Goal: Task Accomplishment & Management: Manage account settings

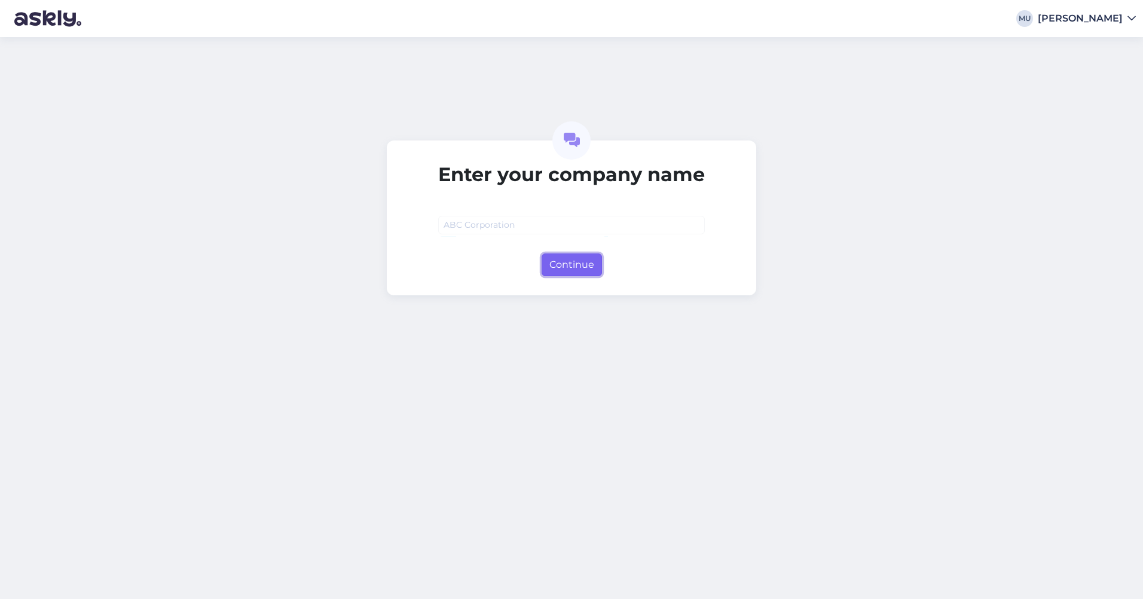
click at [566, 263] on button "Continue" at bounding box center [572, 265] width 60 height 23
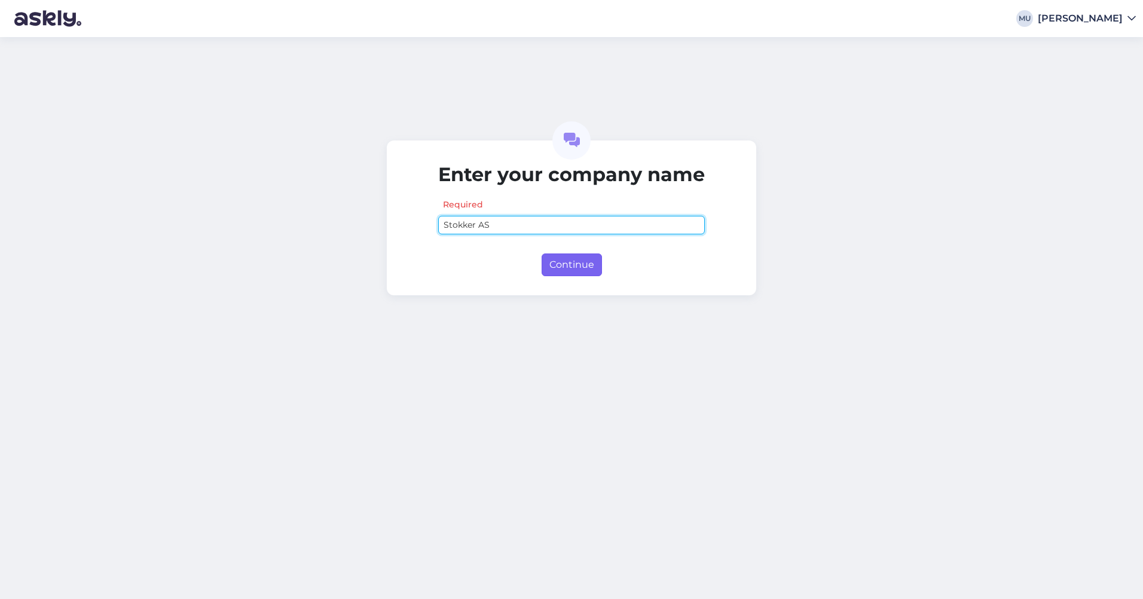
type input "Stokker AS"
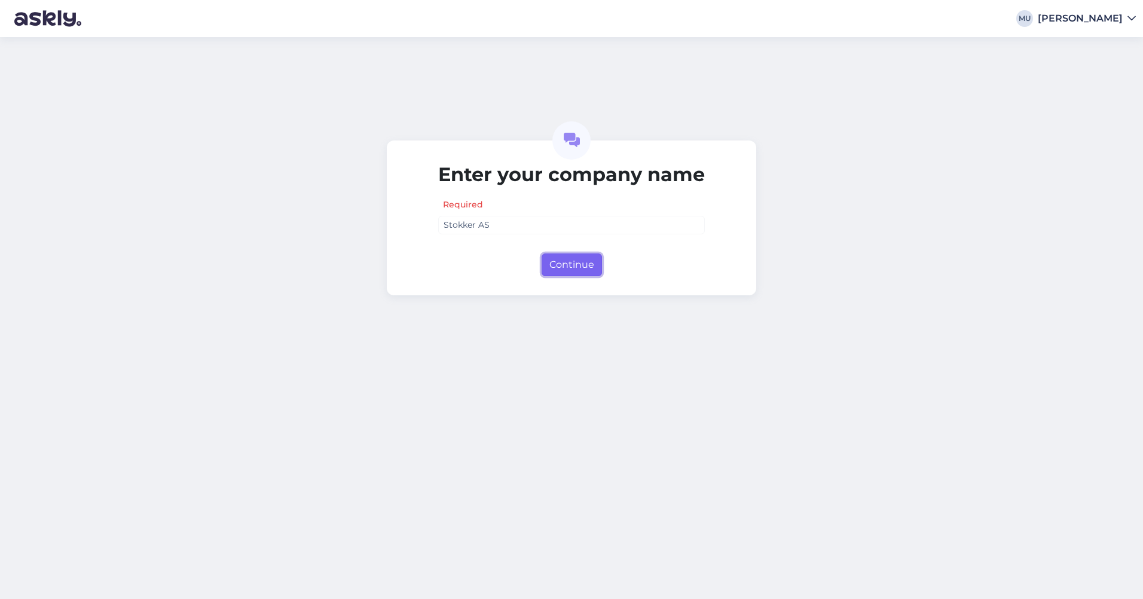
click at [584, 261] on button "Continue" at bounding box center [572, 265] width 60 height 23
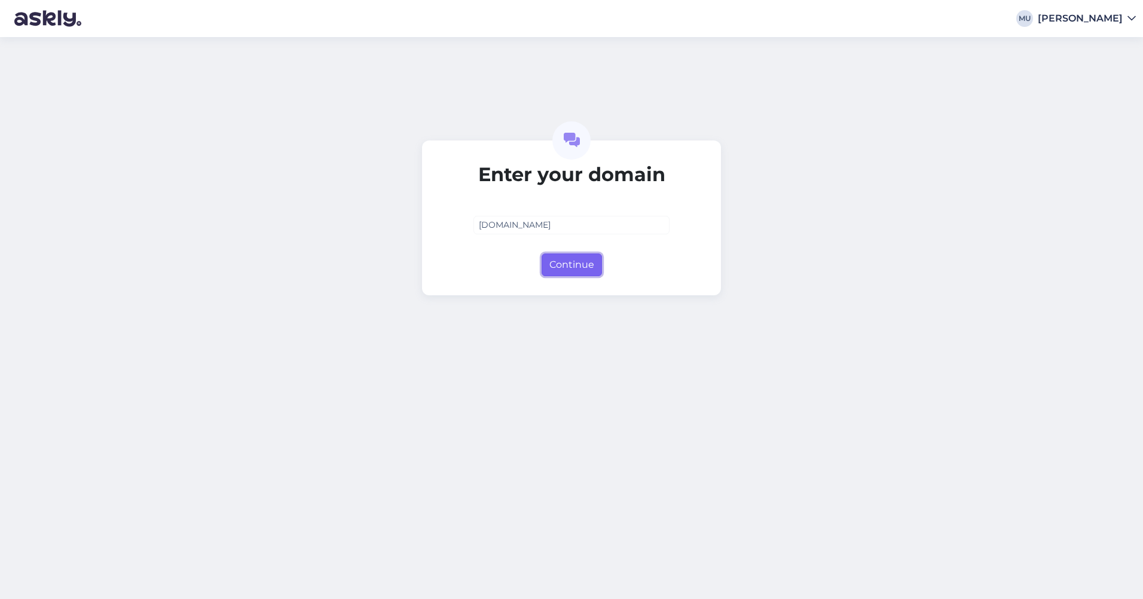
click at [571, 266] on button "Continue" at bounding box center [572, 265] width 60 height 23
type input "stokker.ee"
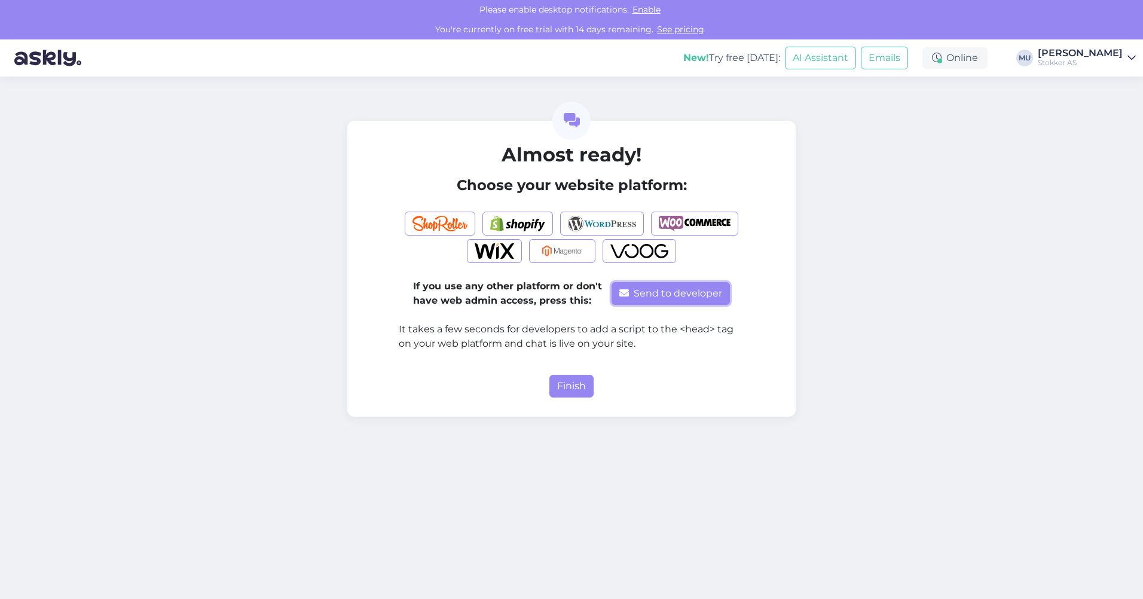
click at [663, 295] on button "Send to developer" at bounding box center [671, 293] width 118 height 23
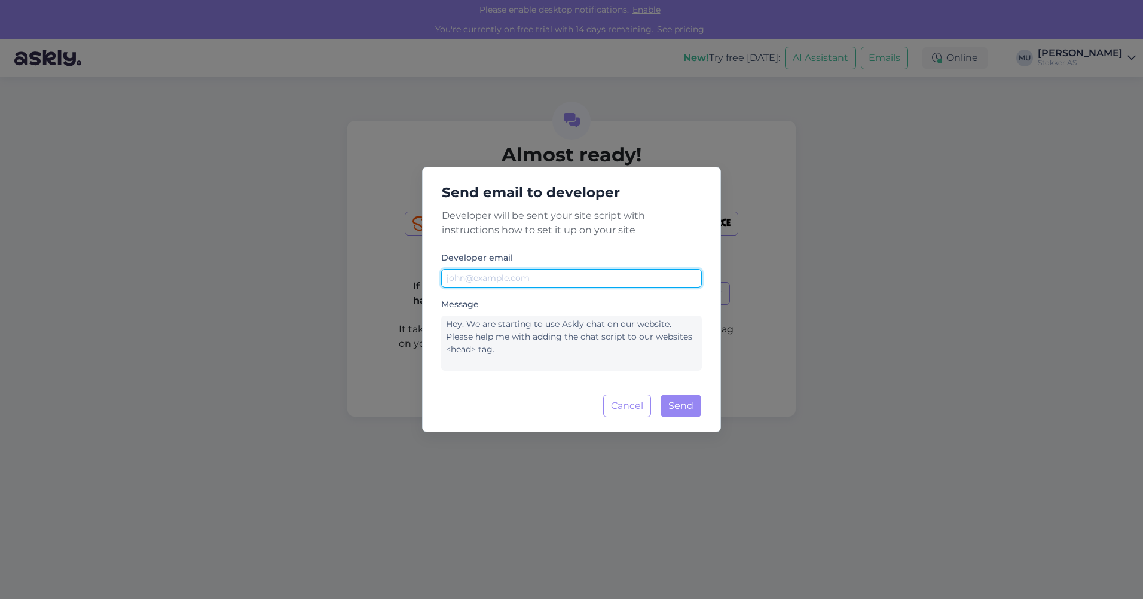
click at [517, 279] on input "text" at bounding box center [571, 278] width 261 height 19
type input "n"
type input "it@stokker.com"
click at [697, 304] on div "Message Hey. We are starting to use Askly chat on our website. Please help me w…" at bounding box center [571, 334] width 261 height 74
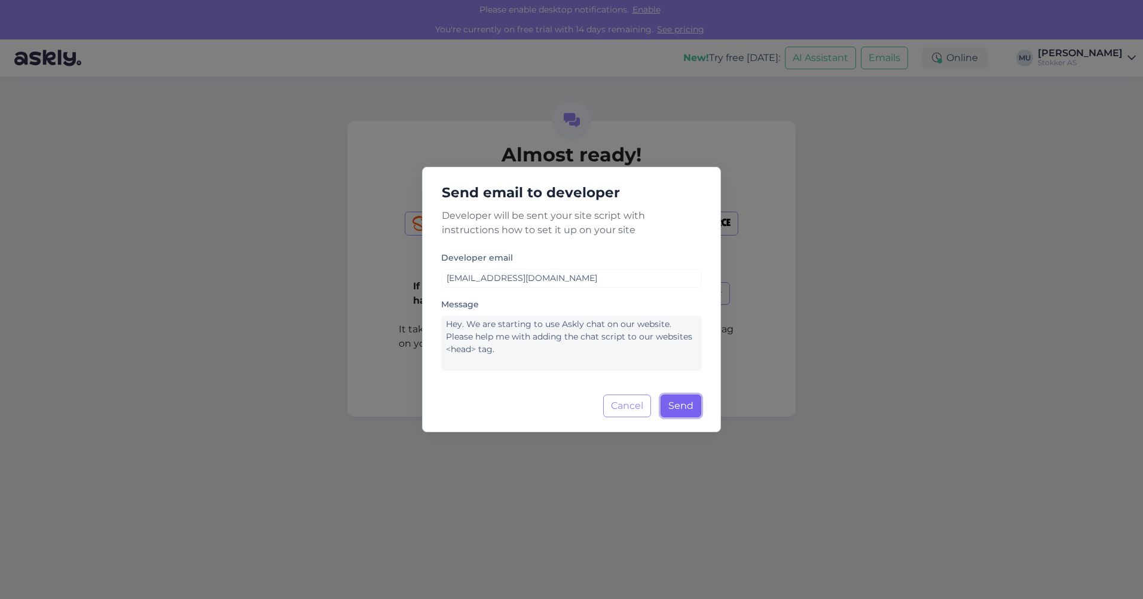
click at [683, 405] on button "Send" at bounding box center [681, 406] width 41 height 23
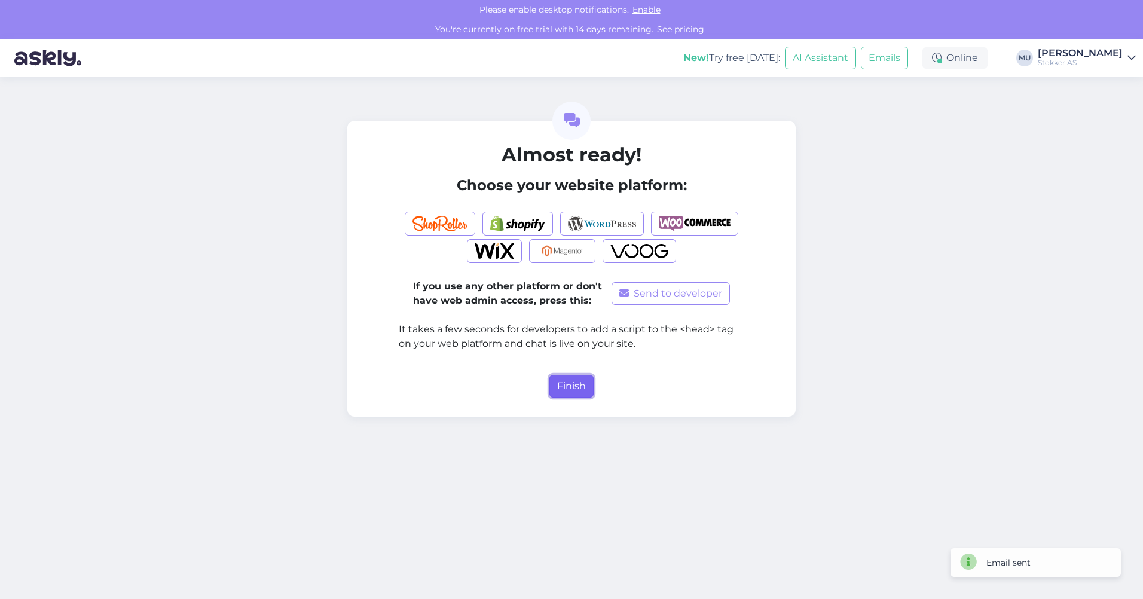
click at [584, 383] on button "Finish" at bounding box center [572, 386] width 44 height 23
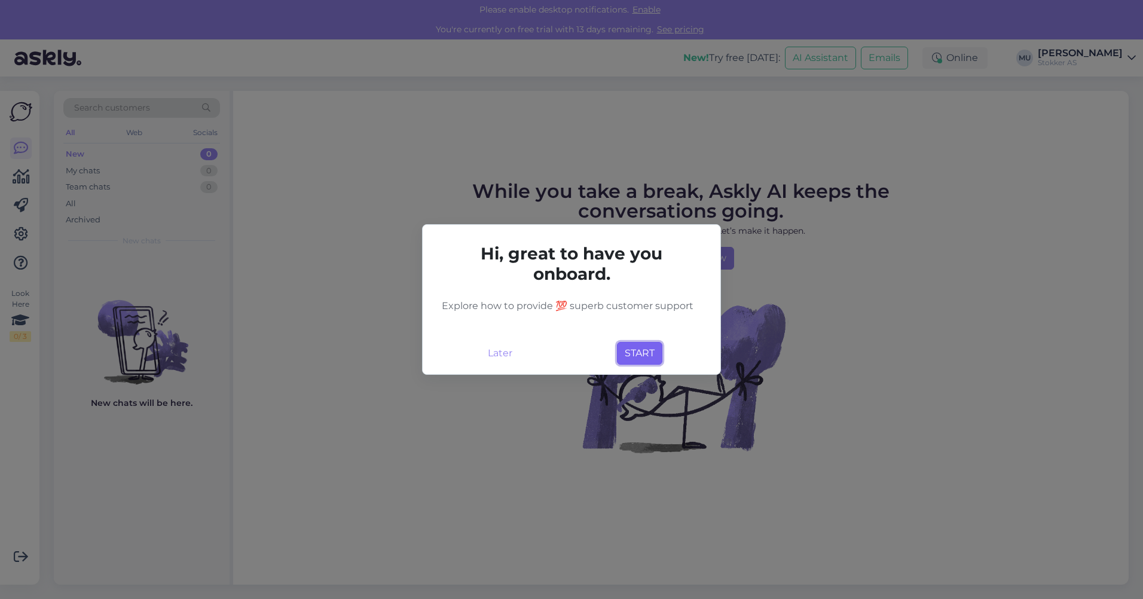
click at [645, 350] on button "START" at bounding box center [639, 353] width 45 height 23
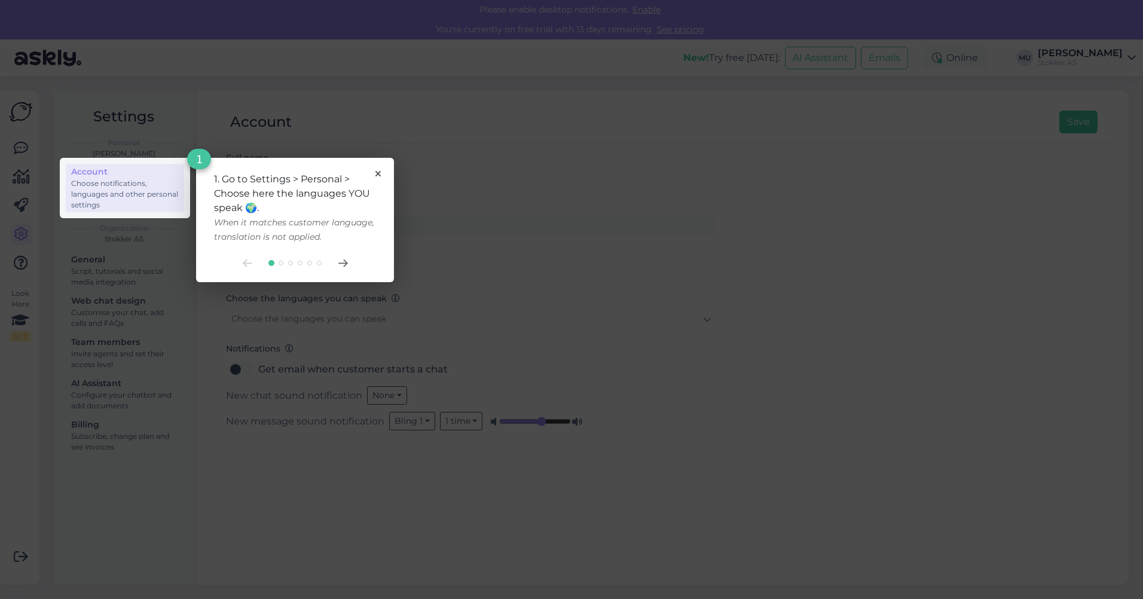
click at [374, 173] on div "1. Go to Settings > Personal > Choose here the languages YOU speak 🌍. When it m…" at bounding box center [295, 208] width 162 height 72
click at [376, 172] on icon at bounding box center [378, 173] width 5 height 5
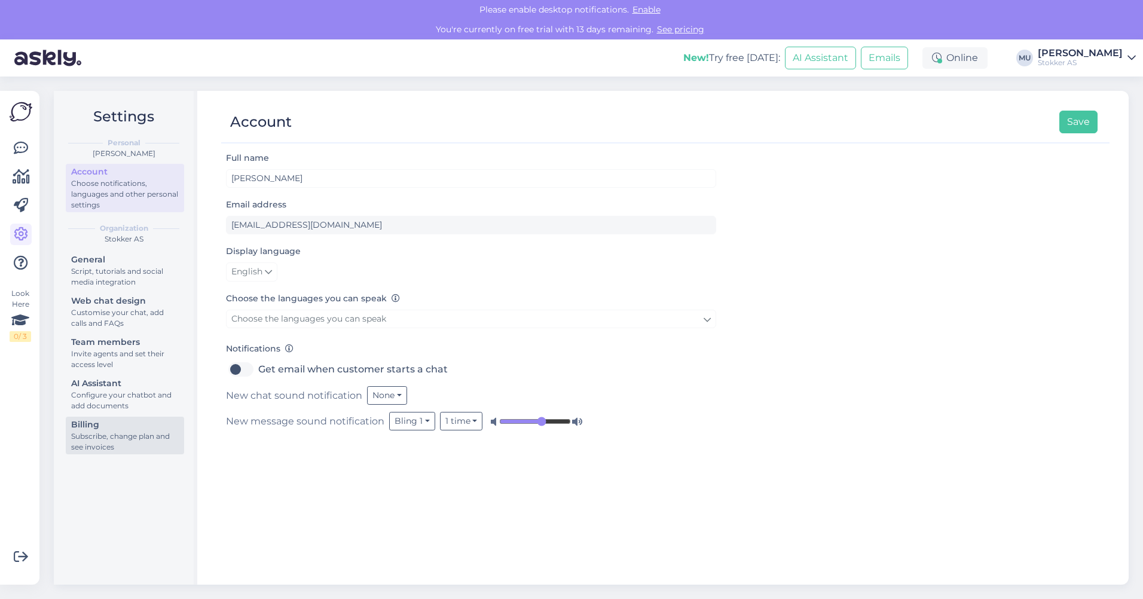
click at [149, 442] on div "Subscribe, change plan and see invoices" at bounding box center [125, 442] width 108 height 22
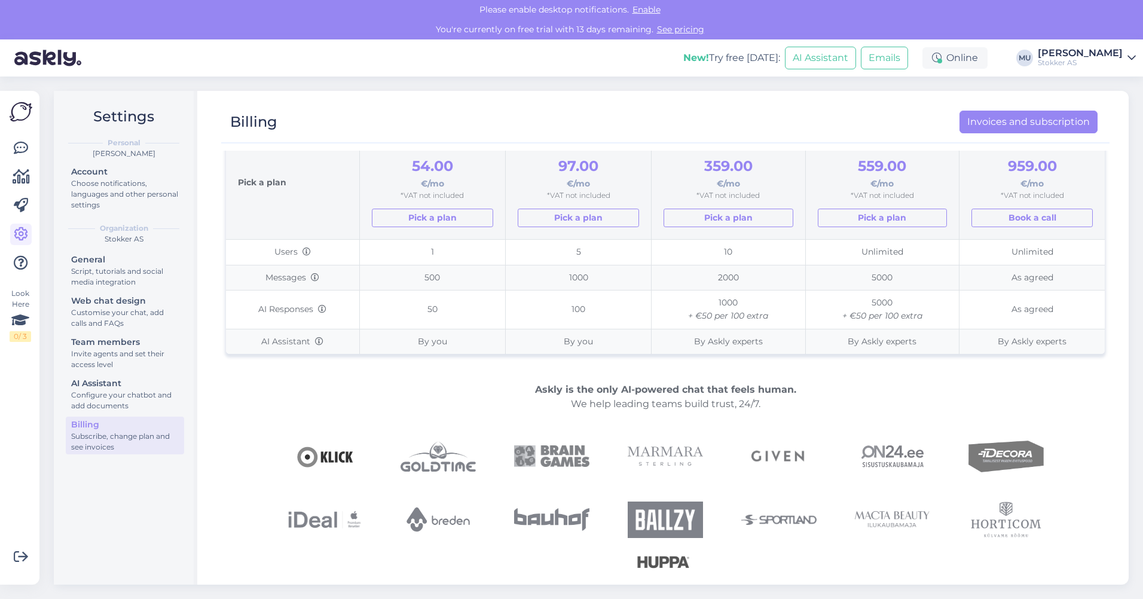
scroll to position [128, 0]
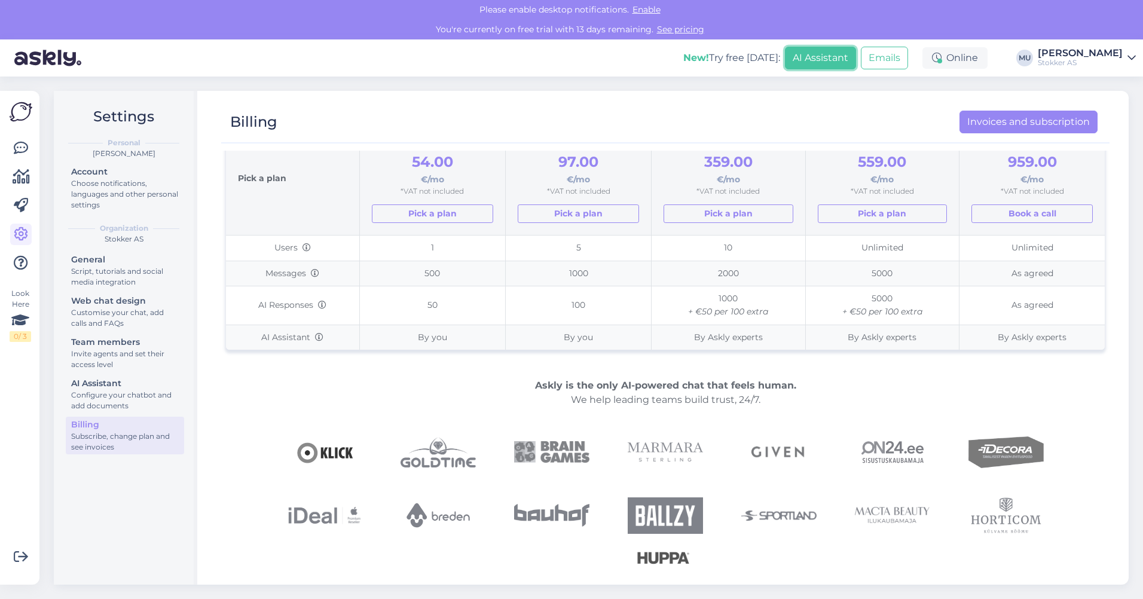
click at [825, 62] on button "AI Assistant" at bounding box center [820, 58] width 71 height 23
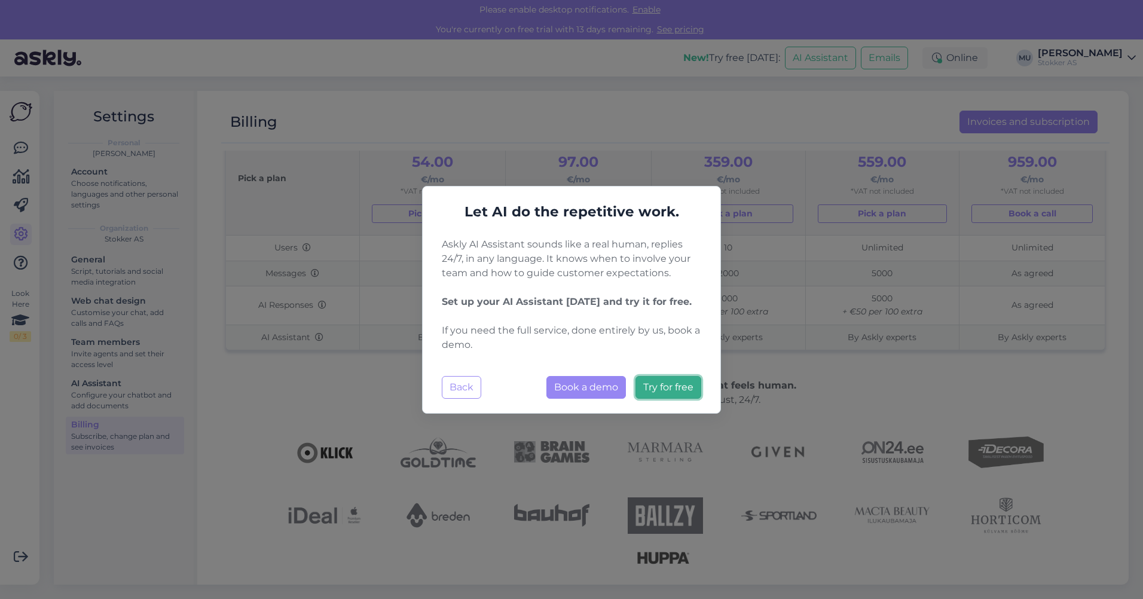
click at [677, 389] on span "Try for free" at bounding box center [668, 387] width 50 height 11
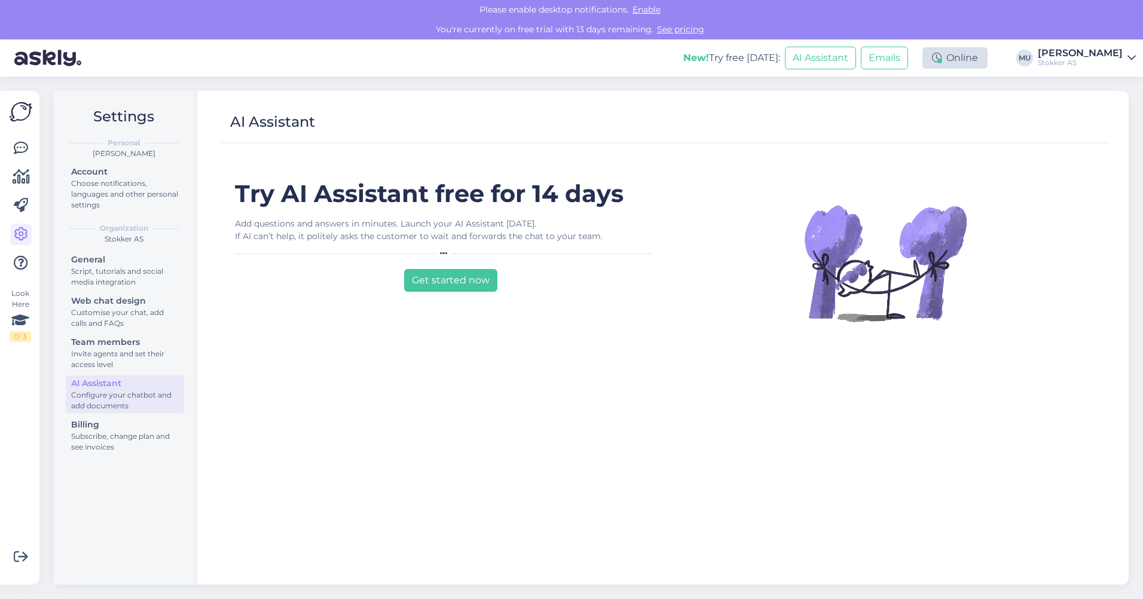
click at [974, 61] on div "Online" at bounding box center [955, 58] width 65 height 22
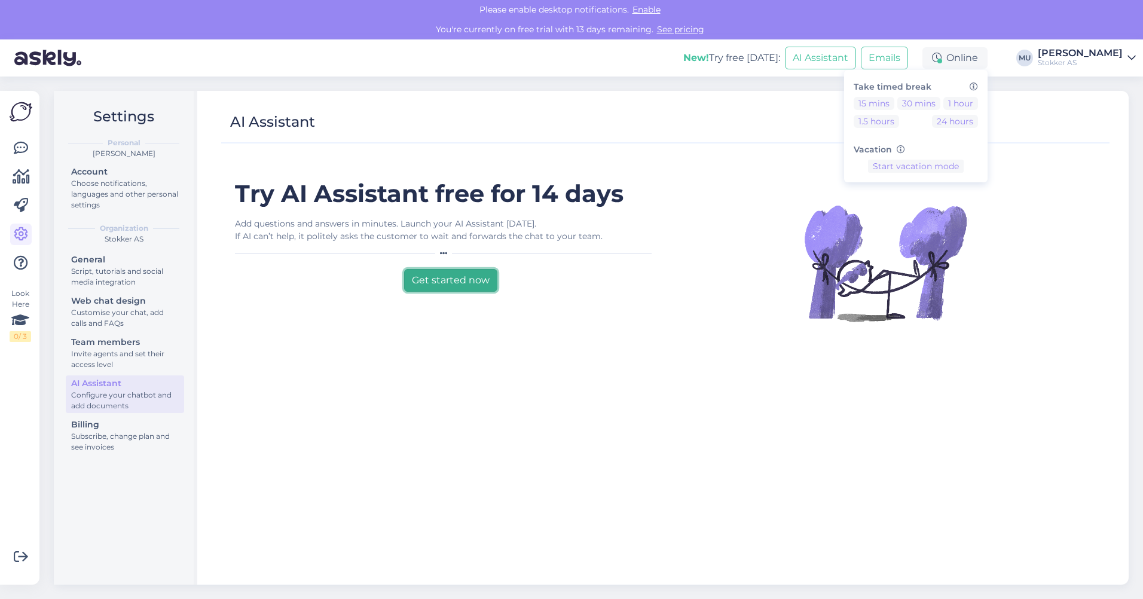
click at [458, 280] on button "Get started now" at bounding box center [450, 280] width 93 height 23
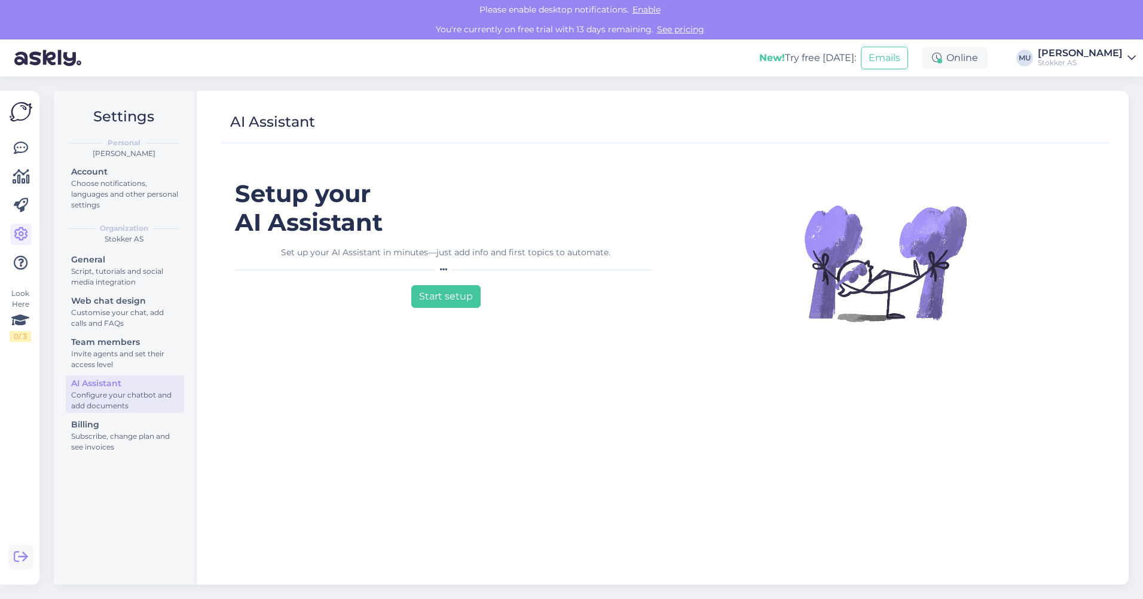
click at [28, 560] on icon at bounding box center [21, 557] width 14 height 14
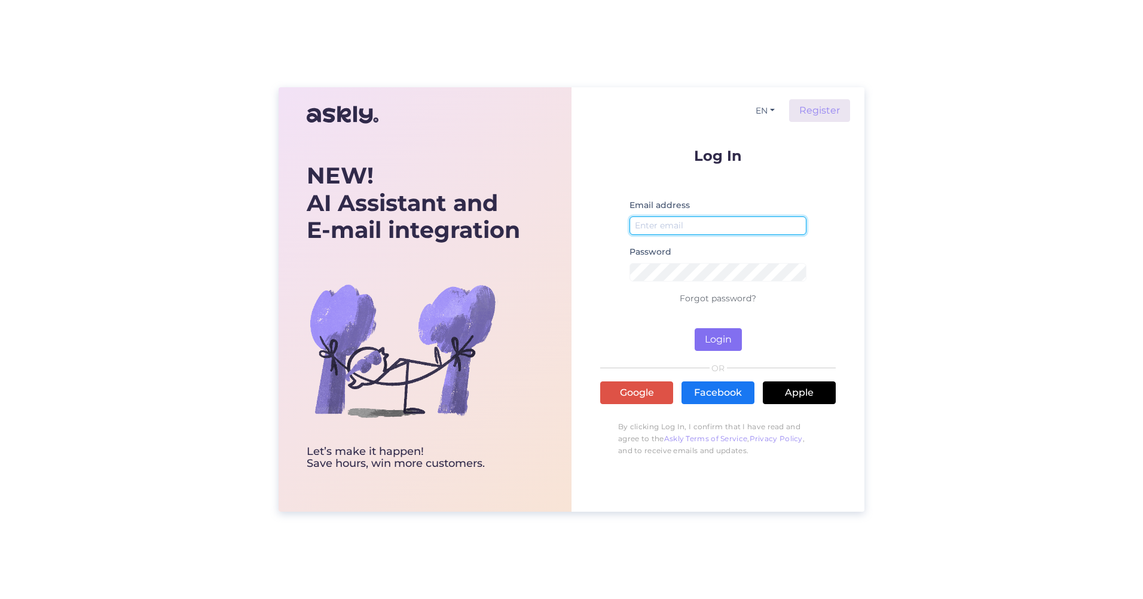
type input "[EMAIL_ADDRESS][DOMAIN_NAME]"
click at [724, 335] on button "Login" at bounding box center [718, 339] width 47 height 23
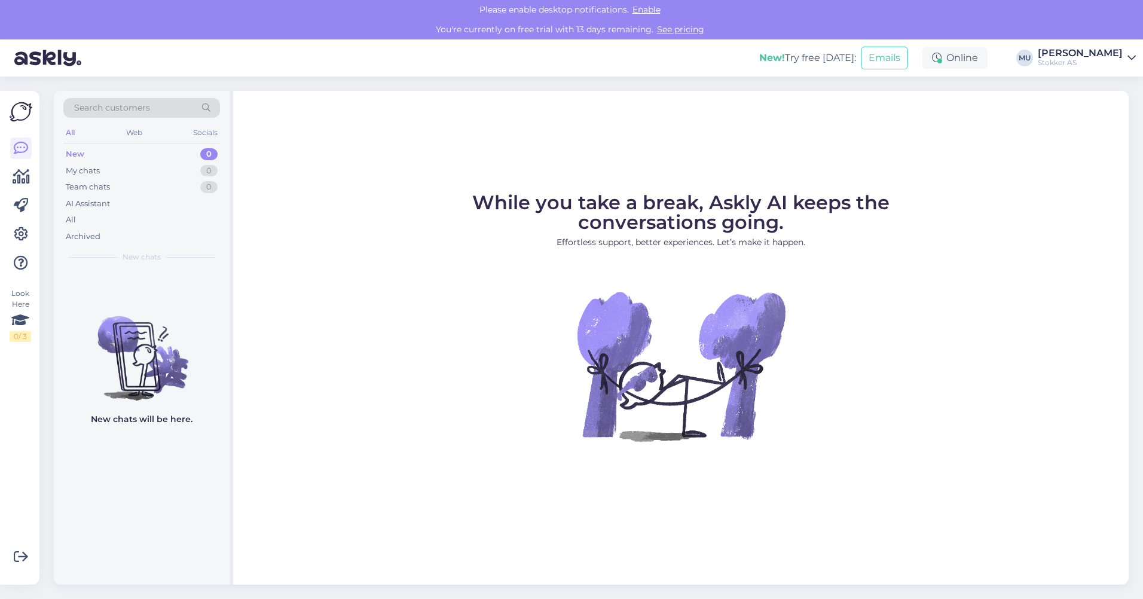
click at [172, 105] on div "Search customers" at bounding box center [141, 108] width 157 height 20
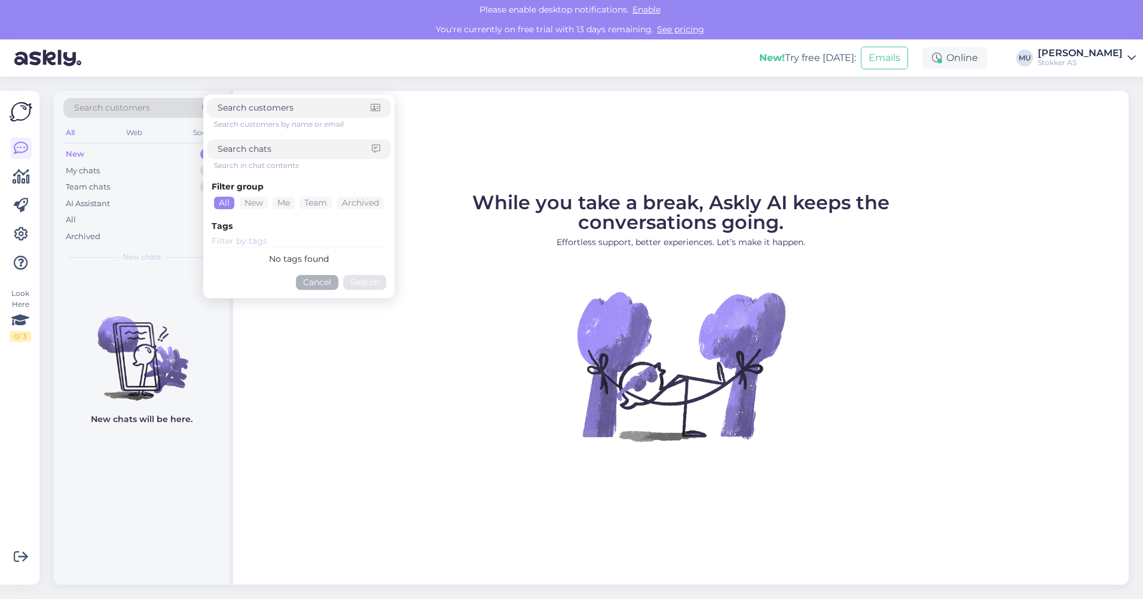
click at [968, 107] on div "While you take a break, Askly AI keeps the conversations going. Effortless supp…" at bounding box center [681, 338] width 896 height 494
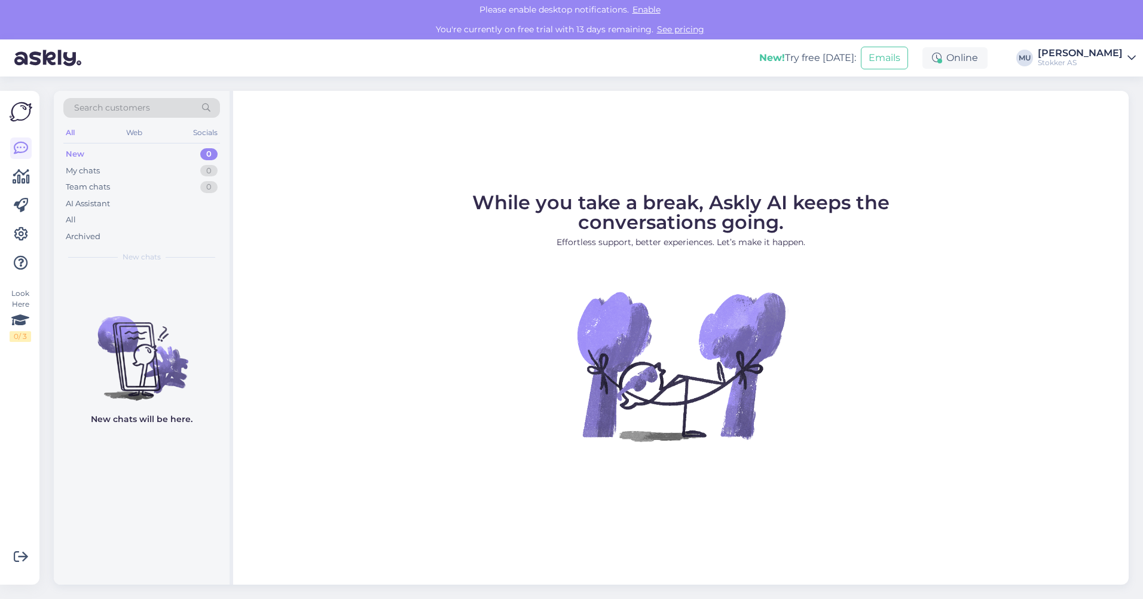
click at [685, 30] on link "See pricing" at bounding box center [681, 29] width 54 height 11
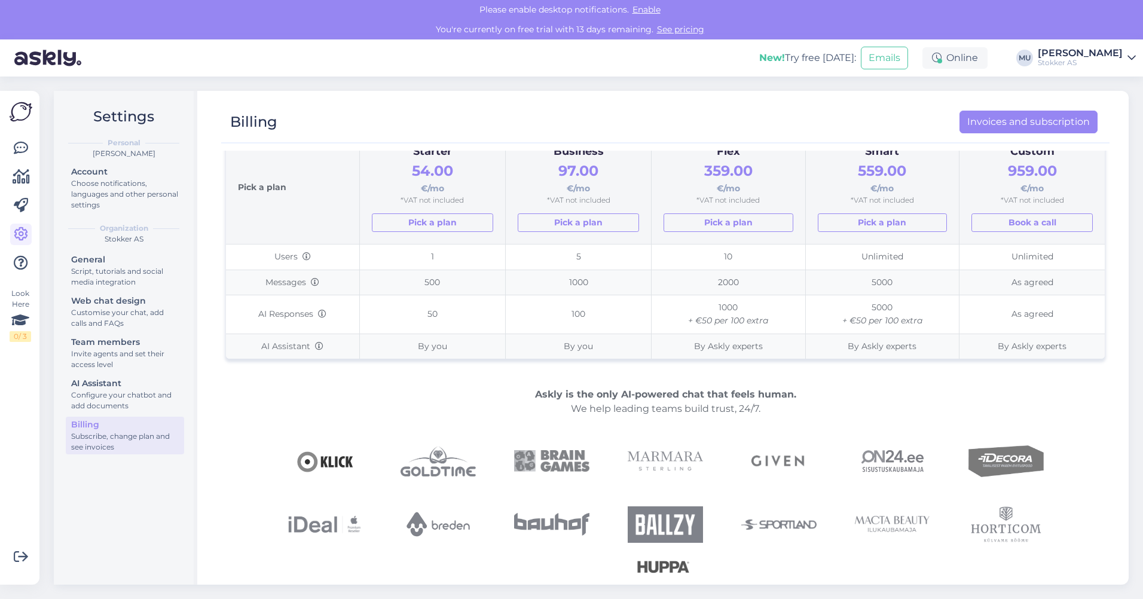
scroll to position [128, 0]
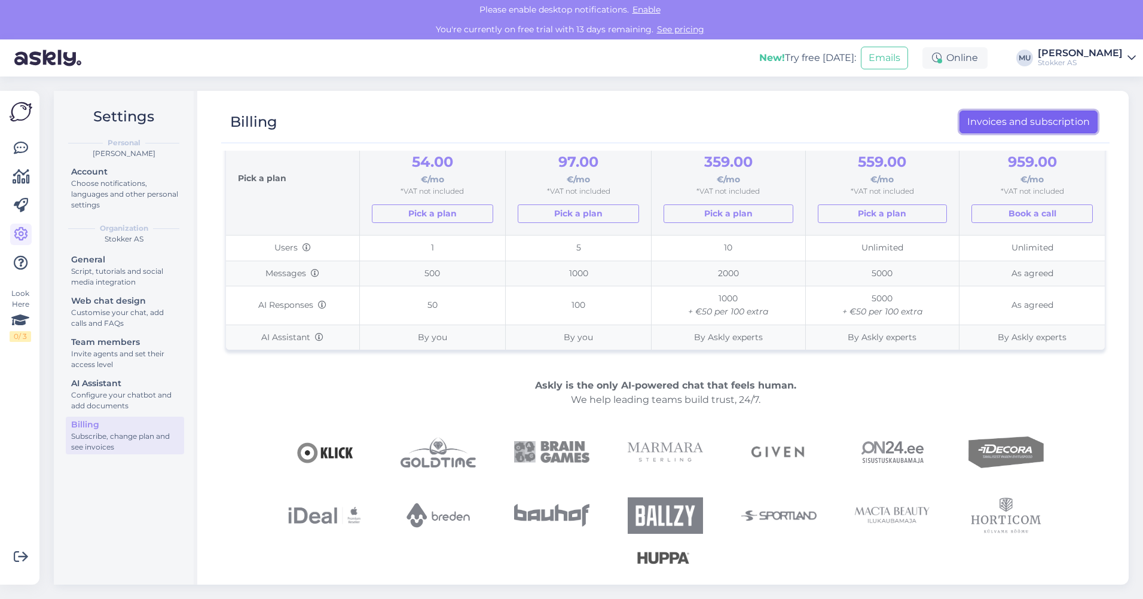
click at [1020, 124] on link "Invoices and subscription" at bounding box center [1029, 122] width 138 height 23
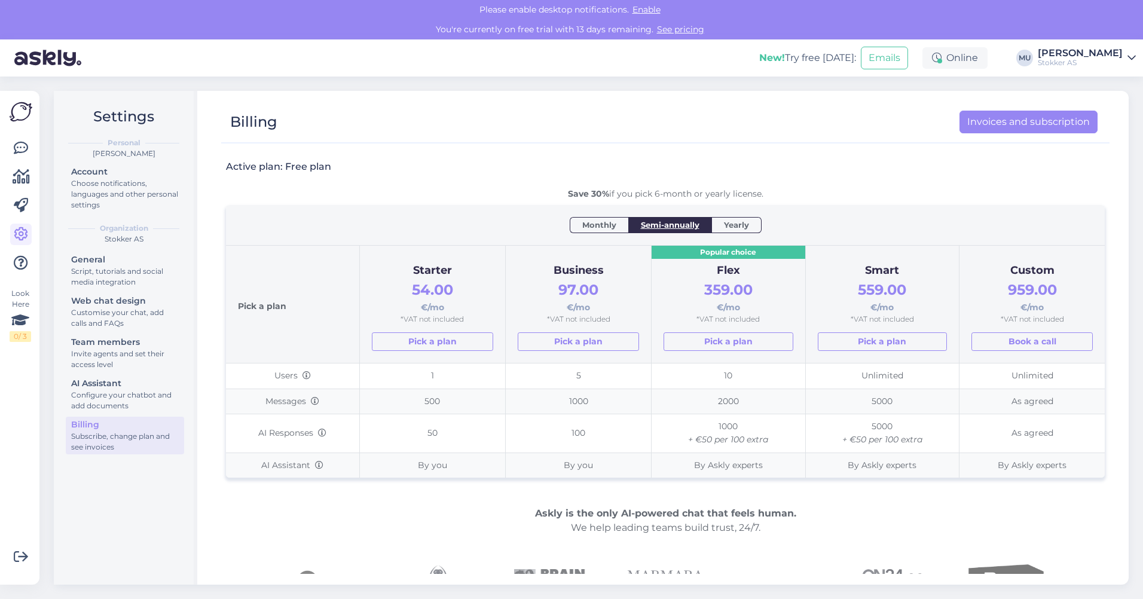
click at [681, 10] on div "Please enable desktop notifications. Enable" at bounding box center [571, 10] width 1143 height 20
click at [647, 9] on span "Enable" at bounding box center [646, 9] width 35 height 11
click at [654, 10] on span "Enable" at bounding box center [646, 9] width 35 height 11
click at [652, 11] on span "Enable" at bounding box center [646, 9] width 35 height 11
click at [450, 8] on div "Please enable desktop notifications. Enable" at bounding box center [571, 10] width 1143 height 20
